Goal: Task Accomplishment & Management: Manage account settings

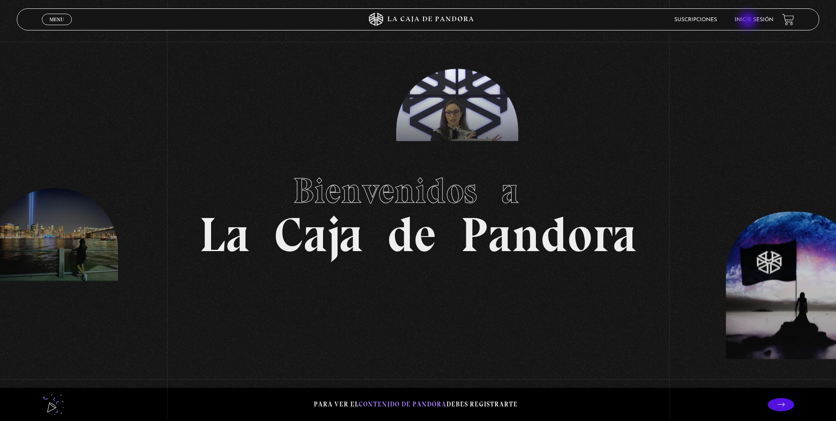
click at [749, 21] on link "Inicie sesión" at bounding box center [754, 19] width 39 height 5
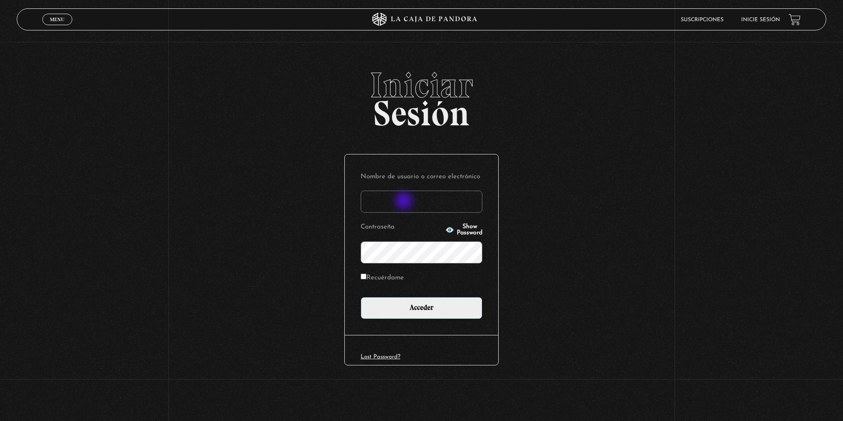
click at [405, 201] on input "Nombre de usuario o correo electrónico" at bounding box center [422, 201] width 122 height 22
type input "carolina_seas@hotmail.com"
click at [361, 297] on input "Acceder" at bounding box center [422, 308] width 122 height 22
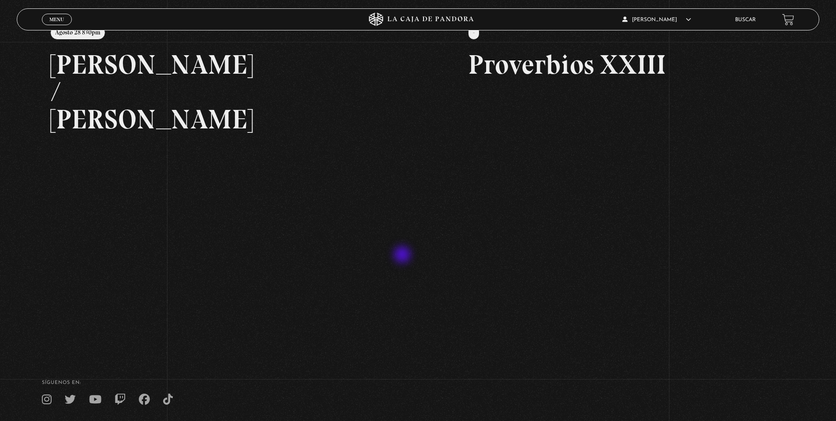
scroll to position [201, 0]
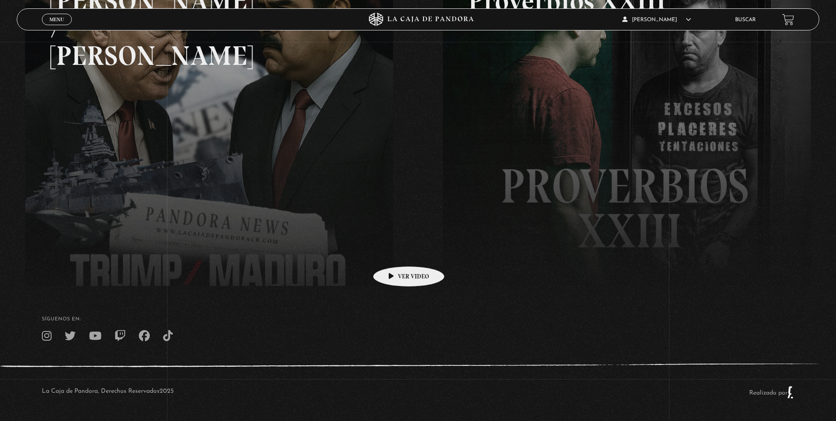
click at [224, 165] on link at bounding box center [443, 159] width 836 height 421
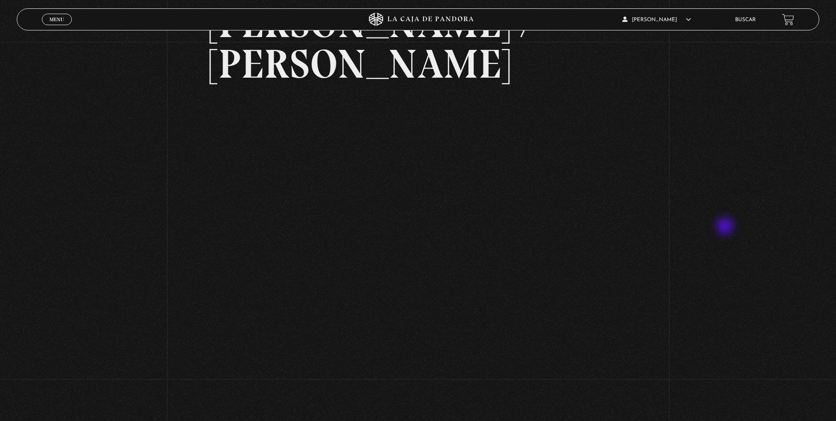
scroll to position [88, 0]
